Goal: Task Accomplishment & Management: Use online tool/utility

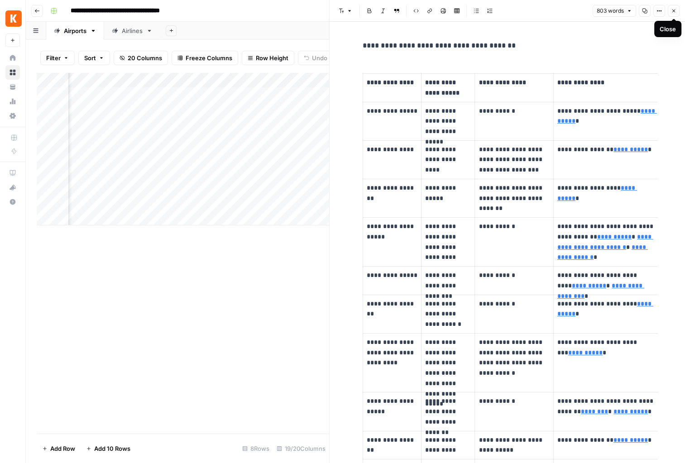
click at [673, 11] on icon "button" at bounding box center [673, 11] width 3 height 3
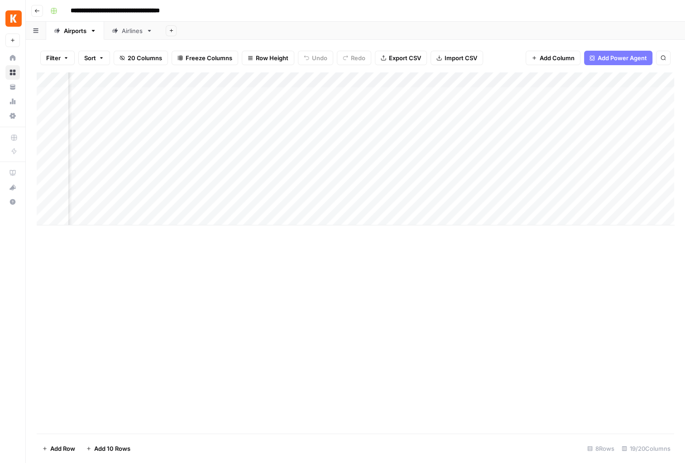
scroll to position [0, 694]
click at [308, 171] on div "Add Column" at bounding box center [356, 148] width 638 height 153
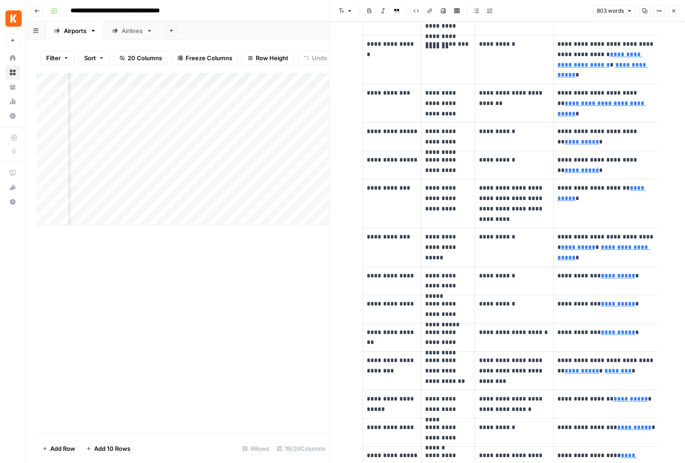
scroll to position [665, 0]
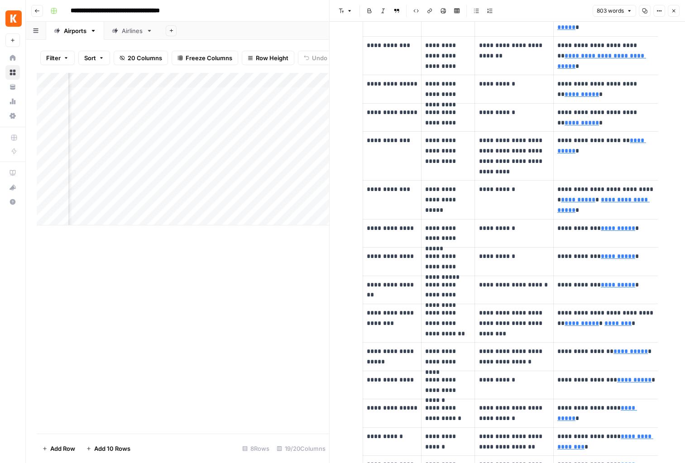
click at [252, 274] on div "Add Column" at bounding box center [183, 252] width 292 height 361
